Goal: Navigation & Orientation: Find specific page/section

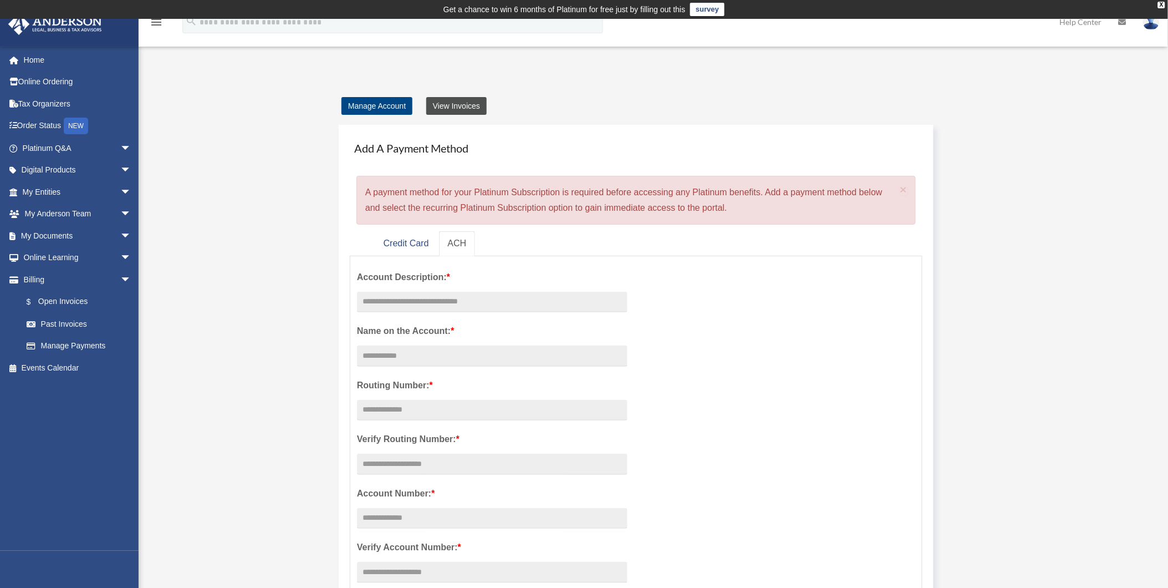
click at [450, 105] on link "View Invoices" at bounding box center [456, 106] width 60 height 18
click at [397, 111] on link "Manage Account" at bounding box center [376, 106] width 71 height 18
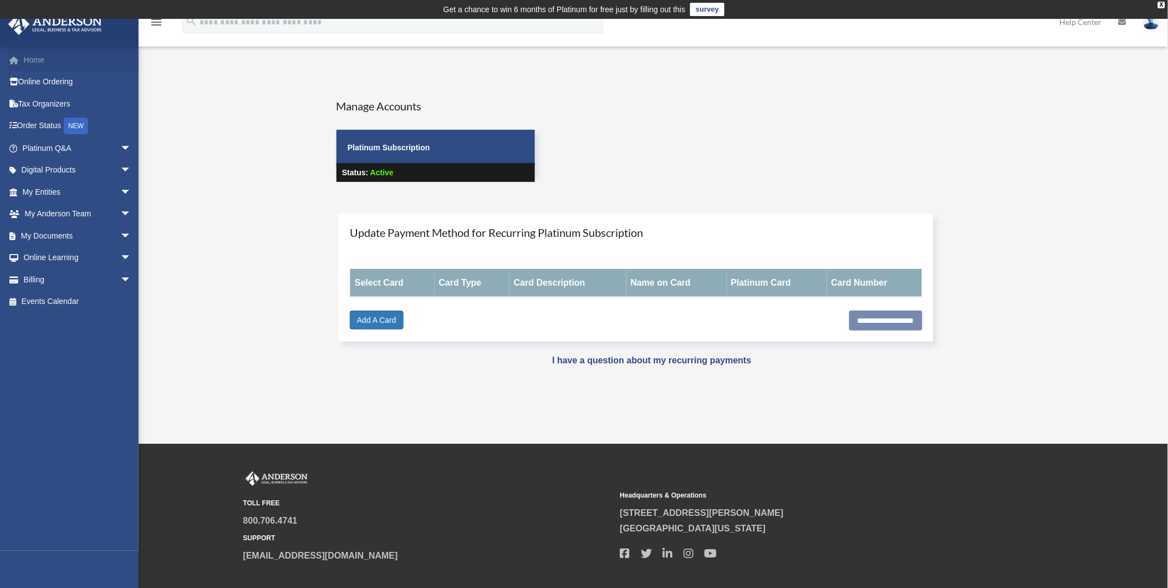
click at [34, 63] on link "Home" at bounding box center [78, 60] width 140 height 22
click at [41, 129] on link "Order Status NEW" at bounding box center [78, 126] width 140 height 23
click at [80, 126] on div "NEW" at bounding box center [76, 126] width 24 height 17
click at [74, 126] on div "NEW" at bounding box center [76, 126] width 24 height 17
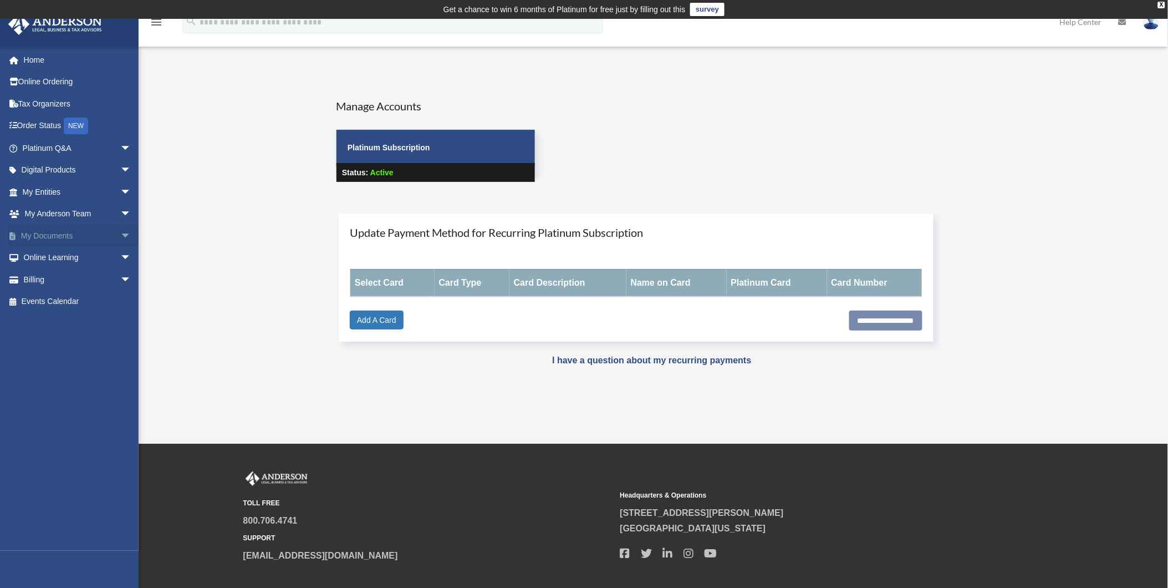
click at [36, 232] on link "My Documents arrow_drop_down" at bounding box center [78, 236] width 140 height 22
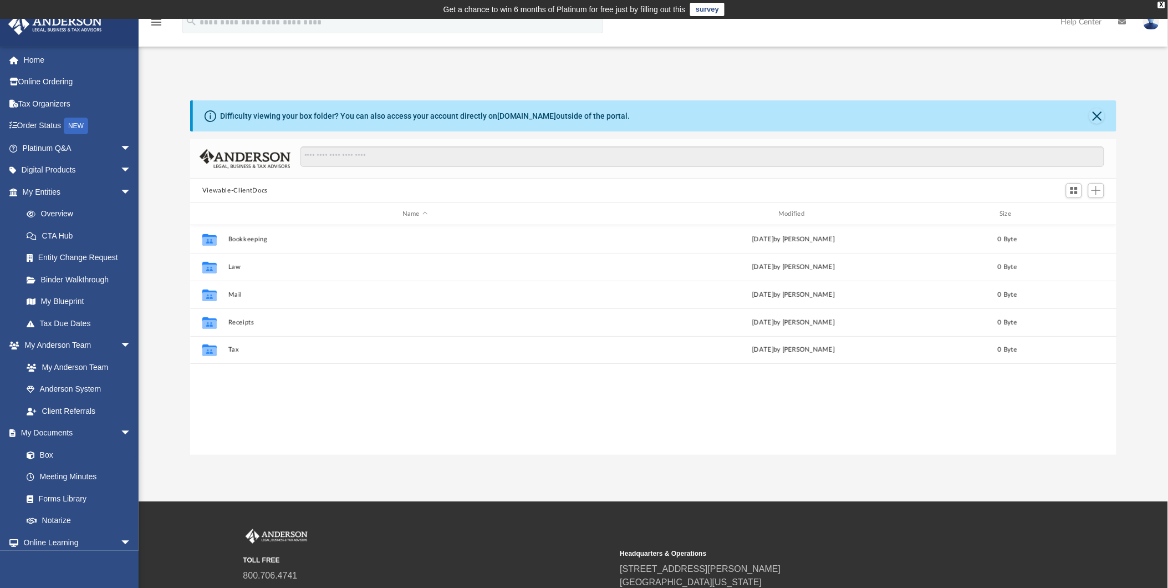
scroll to position [242, 917]
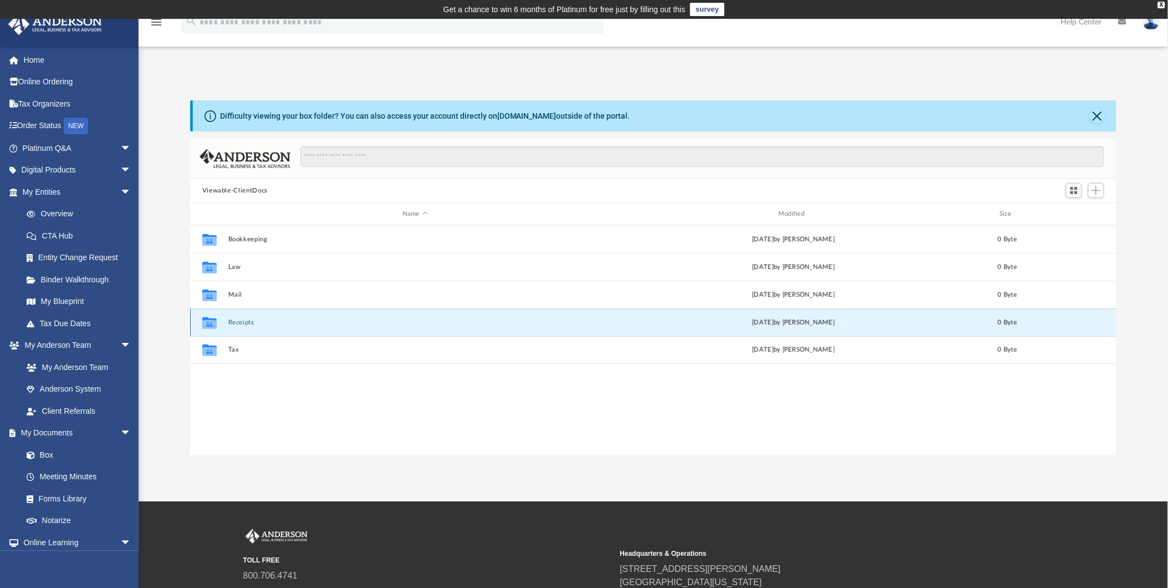
click at [242, 322] on button "Receipts" at bounding box center [415, 322] width 374 height 7
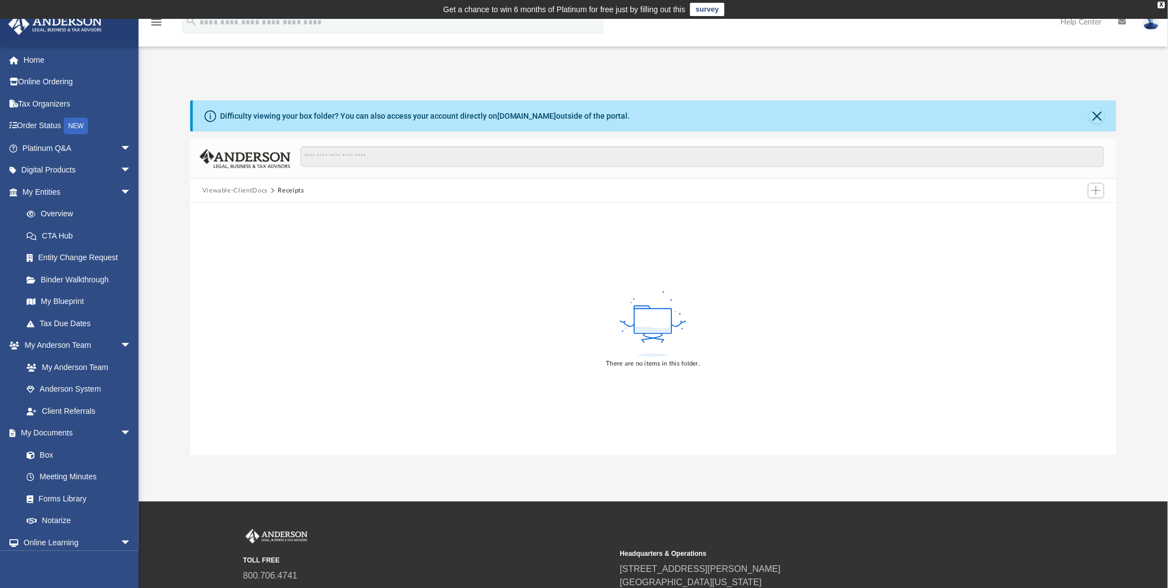
click at [282, 188] on button "Receipts" at bounding box center [291, 191] width 26 height 10
click at [45, 81] on link "Online Ordering" at bounding box center [78, 82] width 140 height 22
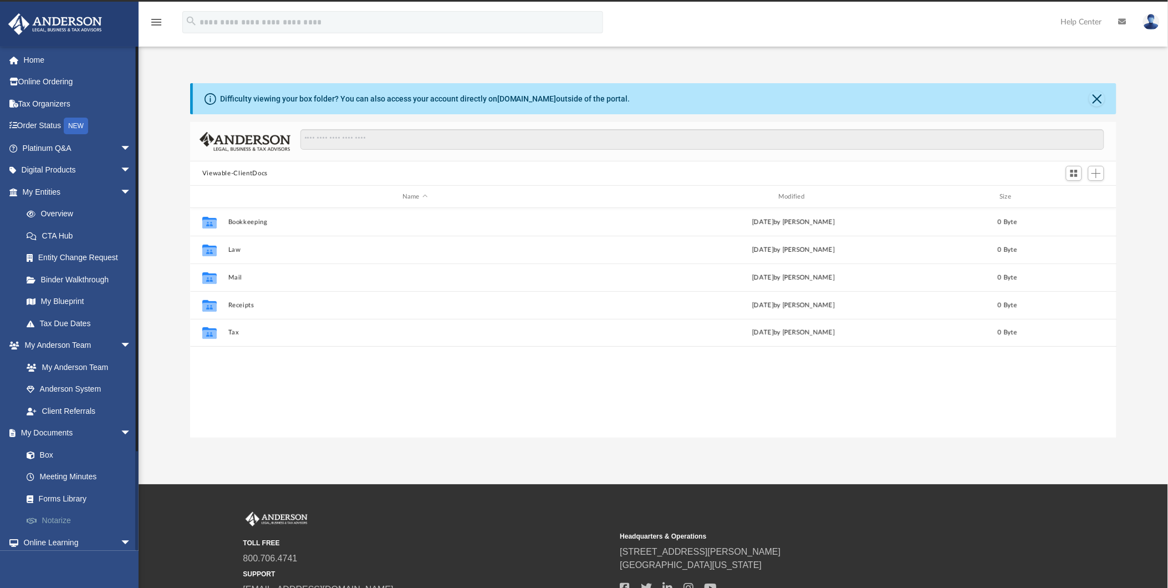
scroll to position [242, 917]
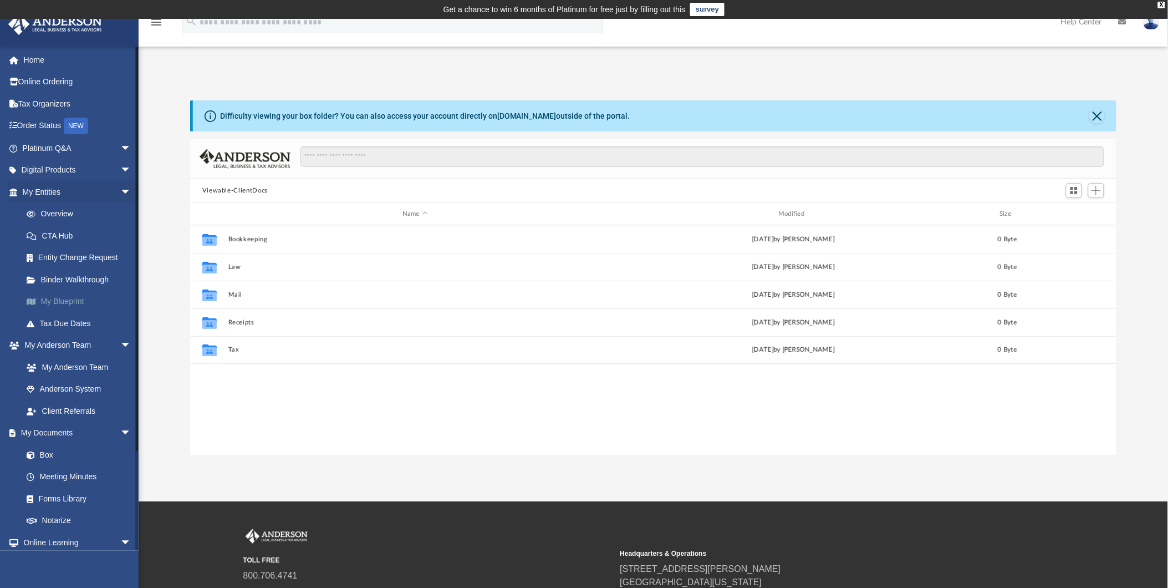
click at [70, 302] on link "My Blueprint" at bounding box center [82, 301] width 132 height 22
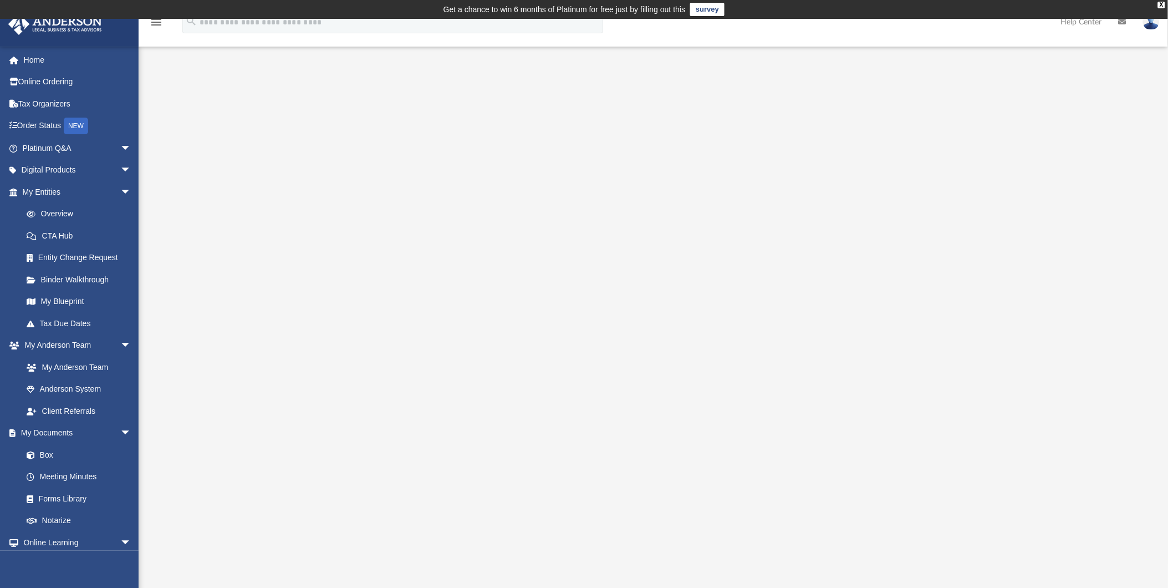
drag, startPoint x: 283, startPoint y: 174, endPoint x: 316, endPoint y: 178, distance: 33.1
click at [316, 178] on div at bounding box center [653, 321] width 926 height 443
click at [63, 213] on link "Overview" at bounding box center [82, 214] width 132 height 22
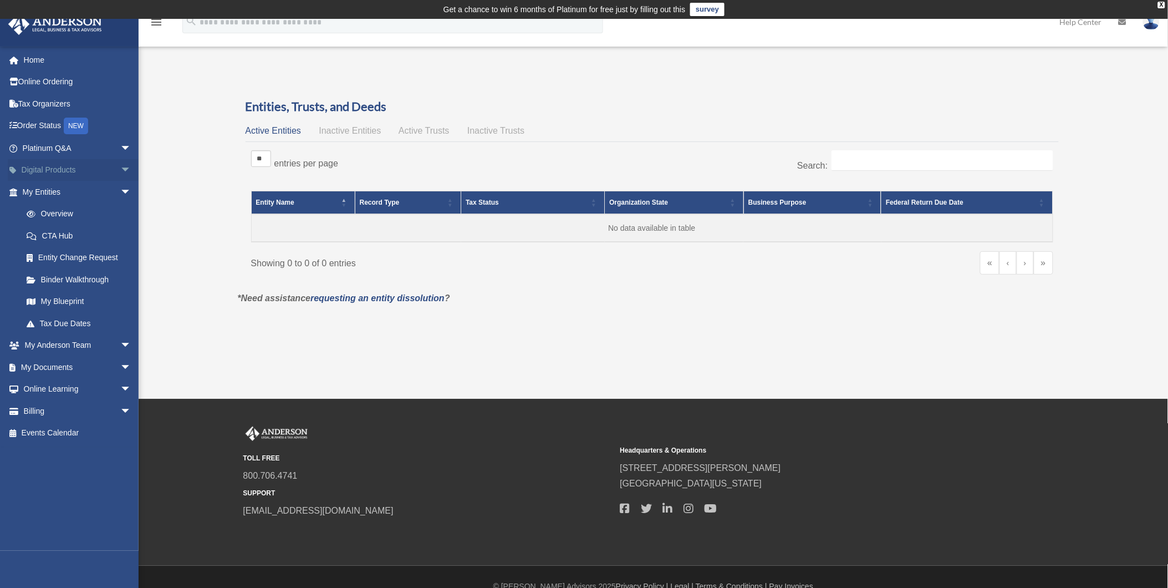
click at [45, 171] on link "Digital Products arrow_drop_down" at bounding box center [78, 170] width 140 height 22
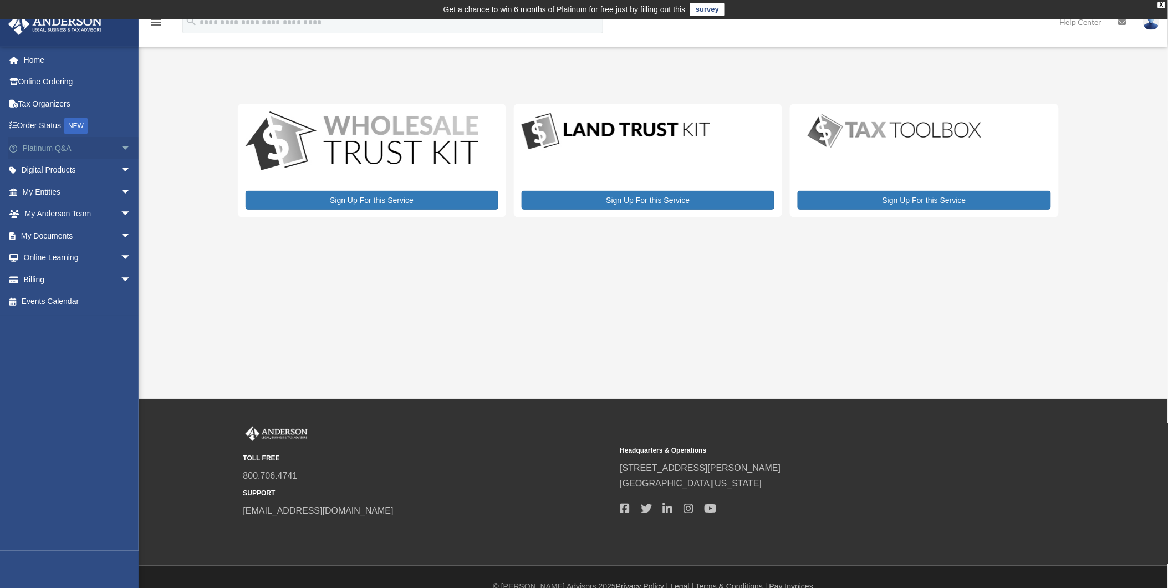
click at [31, 148] on link "Platinum Q&A arrow_drop_down" at bounding box center [78, 148] width 140 height 22
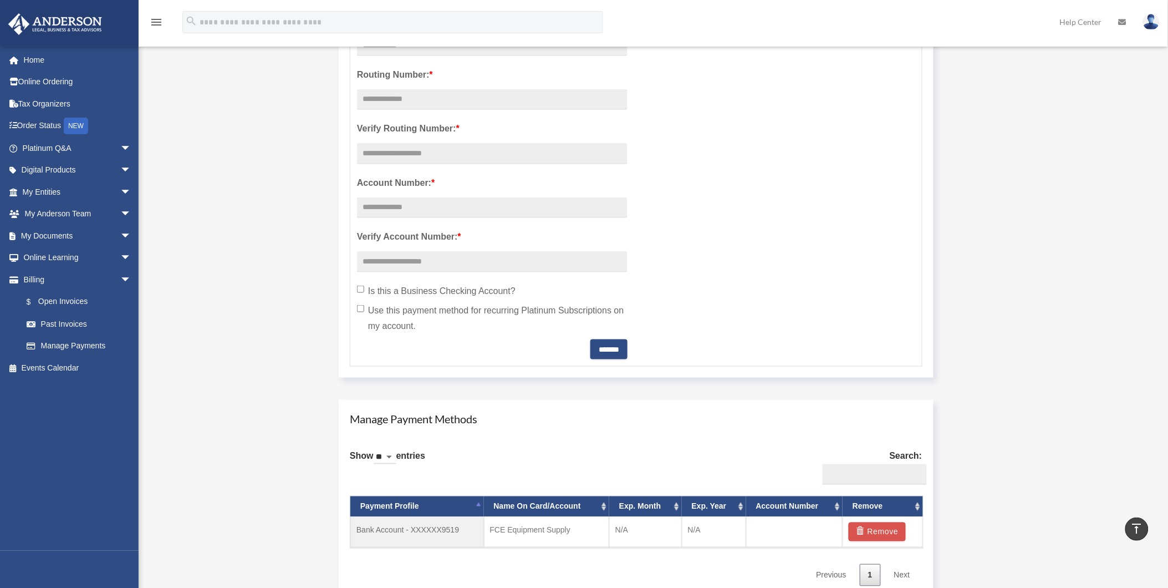
scroll to position [369, 0]
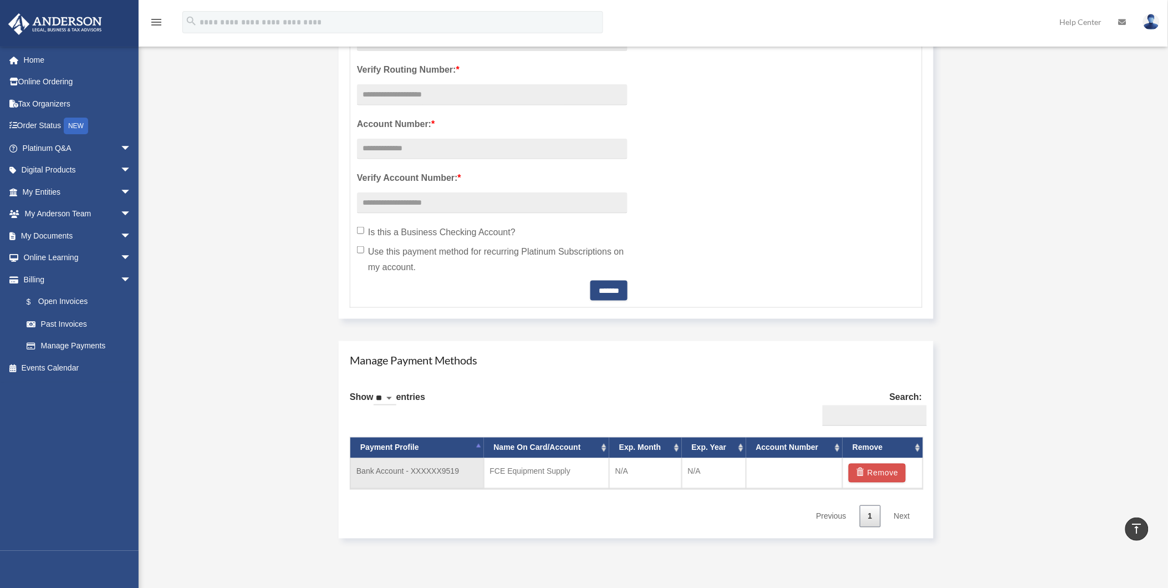
click at [401, 471] on td "Bank Account - XXXXXX9519" at bounding box center [417, 473] width 134 height 30
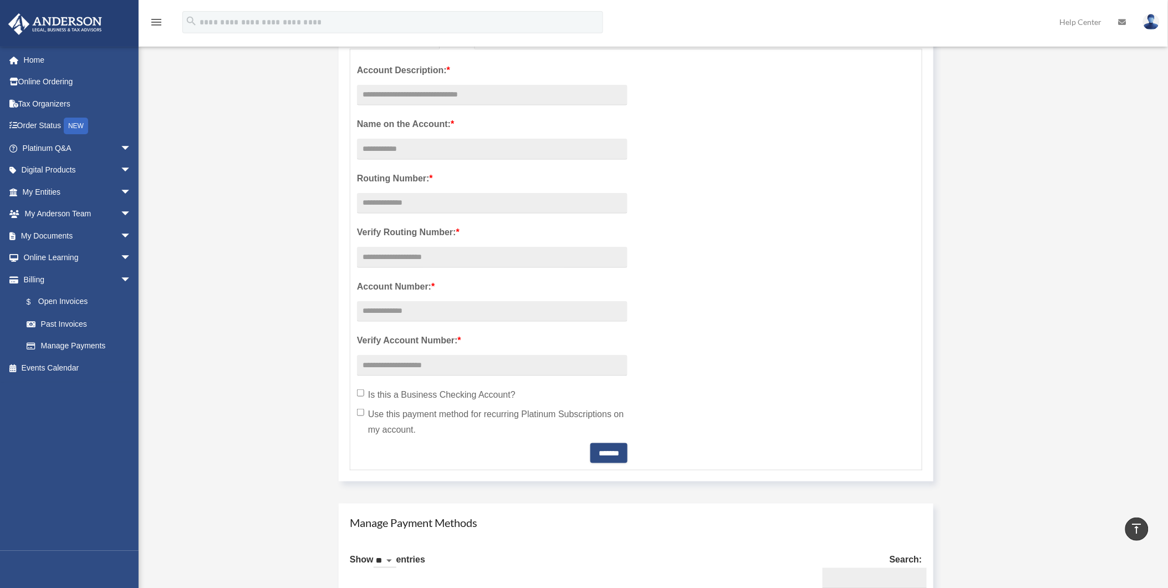
scroll to position [185, 0]
